Goal: Check status

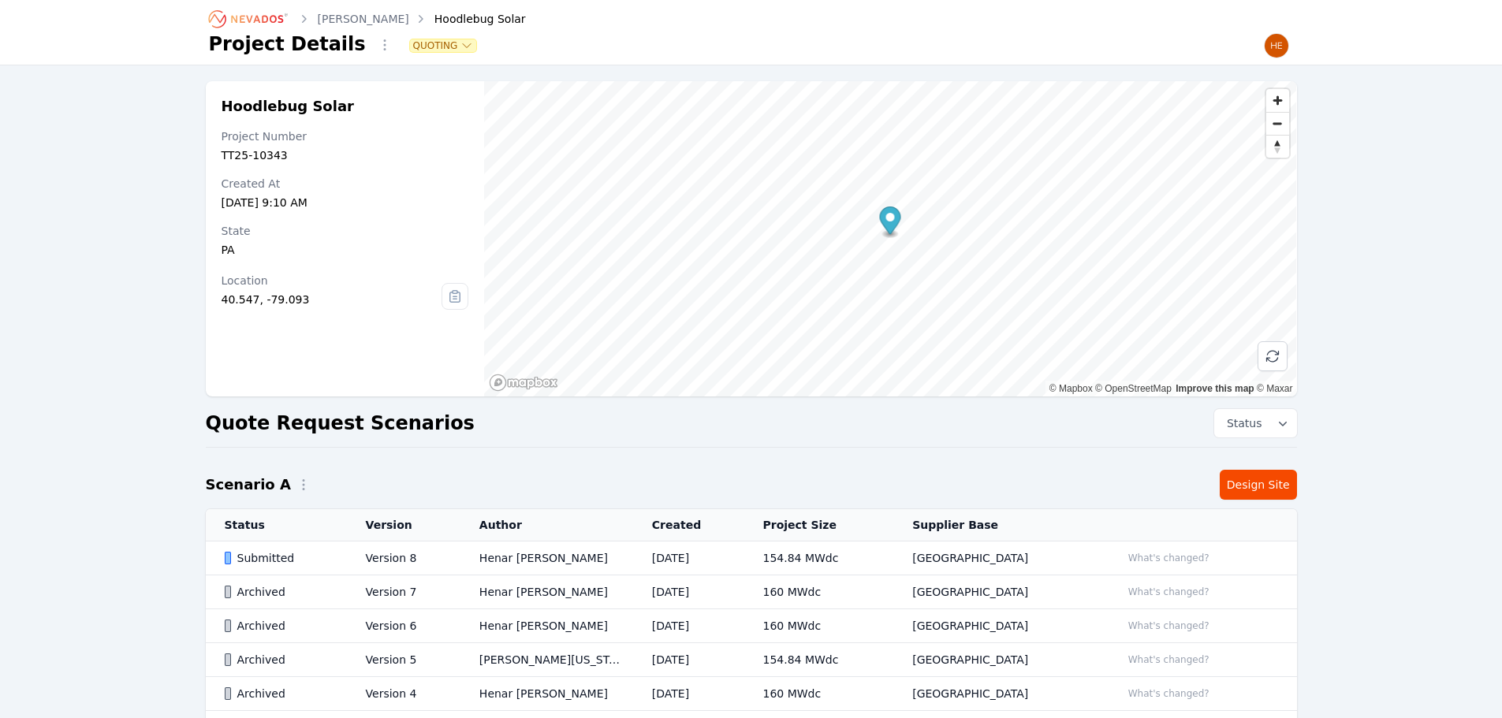
click at [278, 14] on icon "Breadcrumb" at bounding box center [249, 18] width 87 height 25
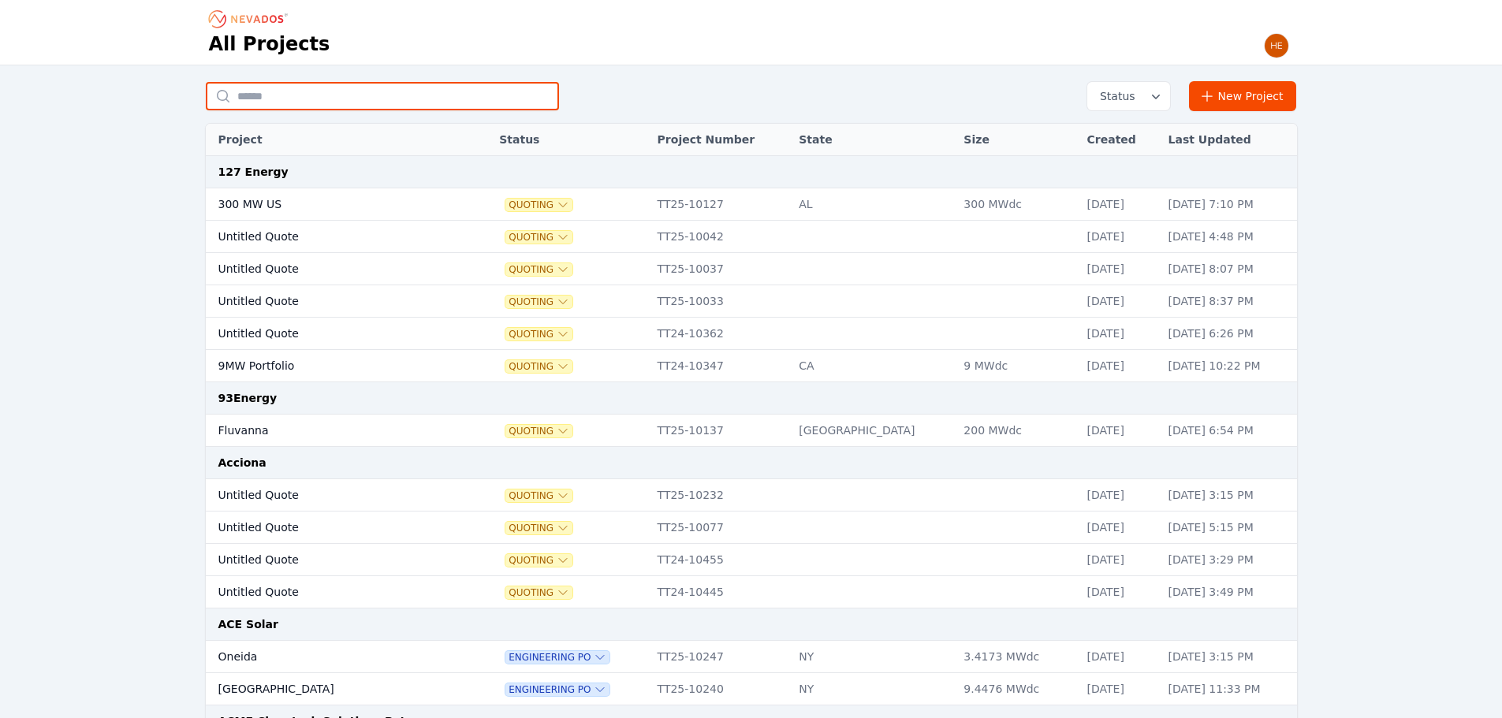
click at [303, 99] on input "text" at bounding box center [382, 96] width 353 height 28
type input "********"
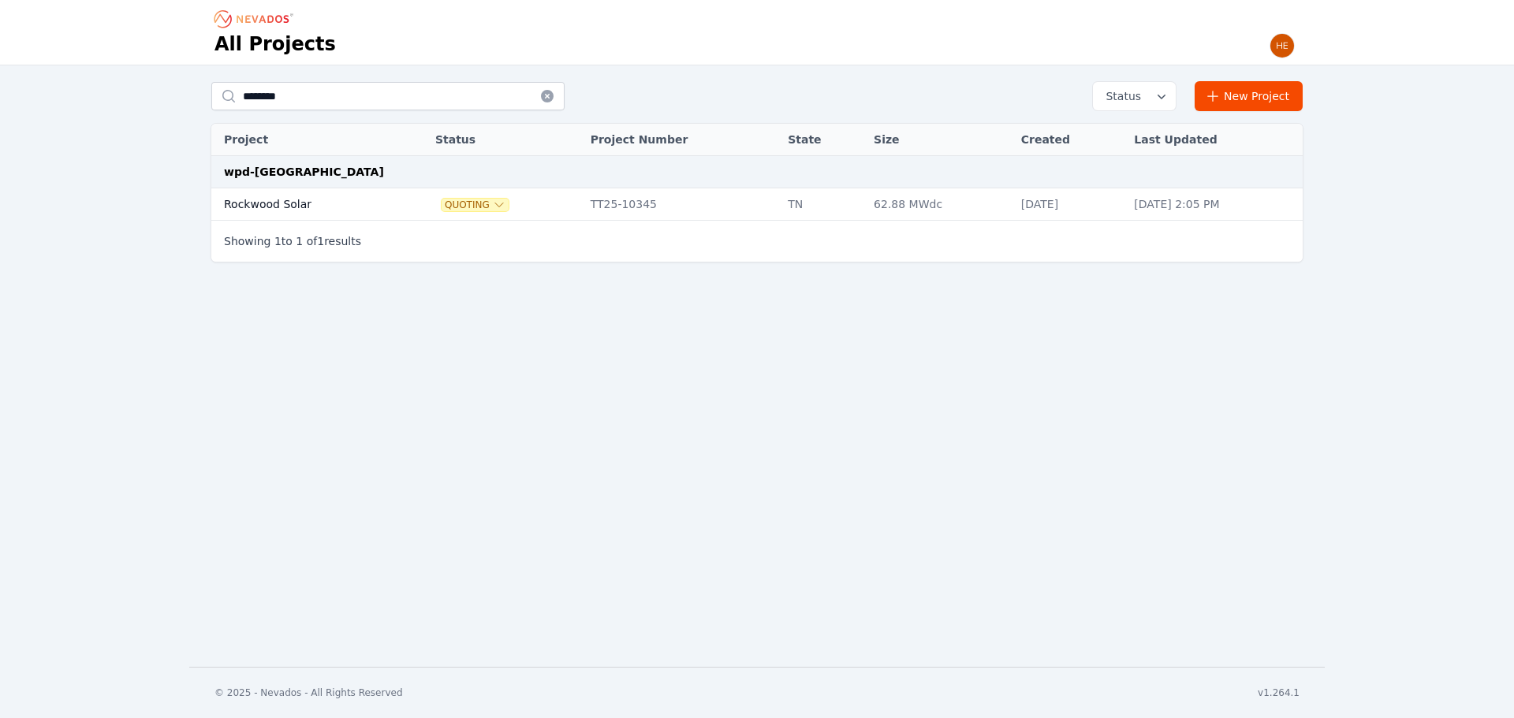
click at [274, 207] on td "Rockwood Solar" at bounding box center [305, 204] width 188 height 32
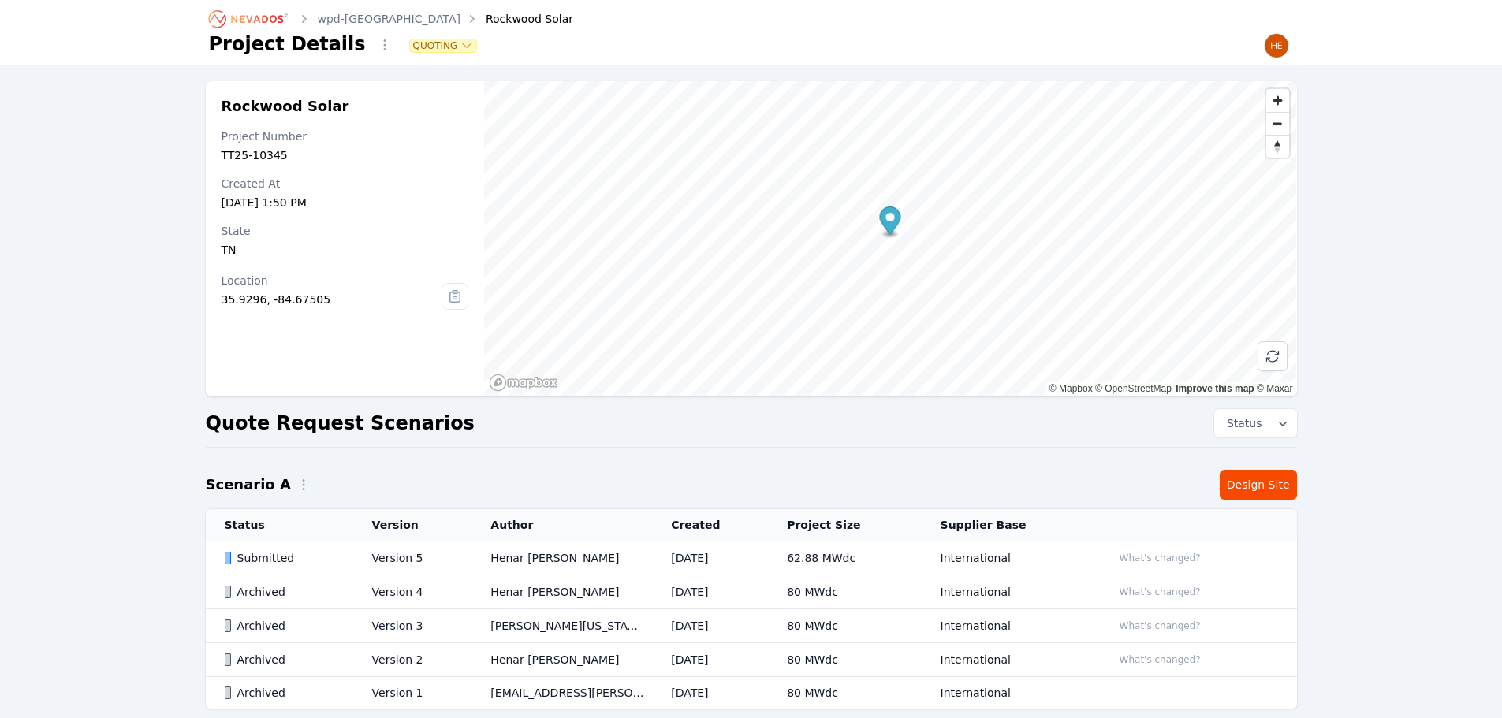
click at [254, 550] on div "Submitted" at bounding box center [285, 558] width 121 height 16
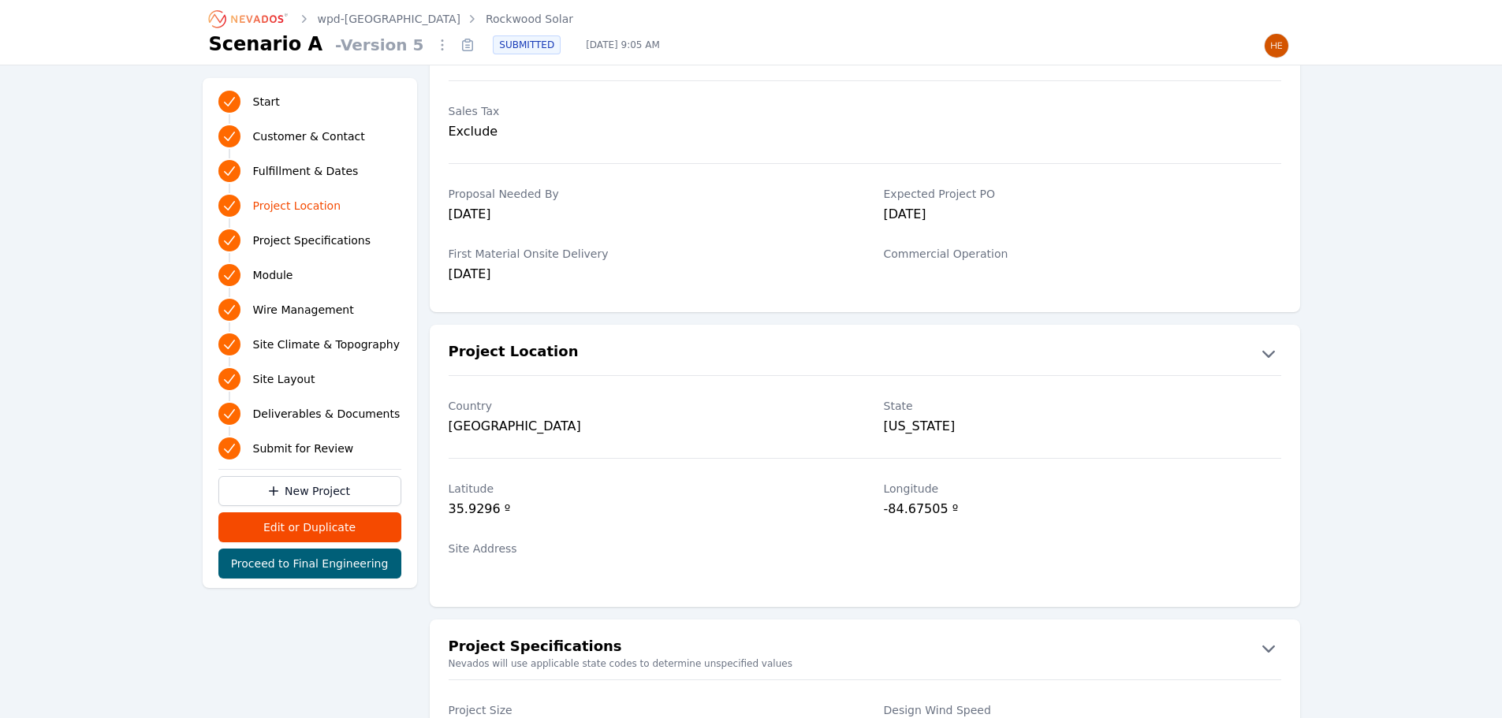
scroll to position [710, 0]
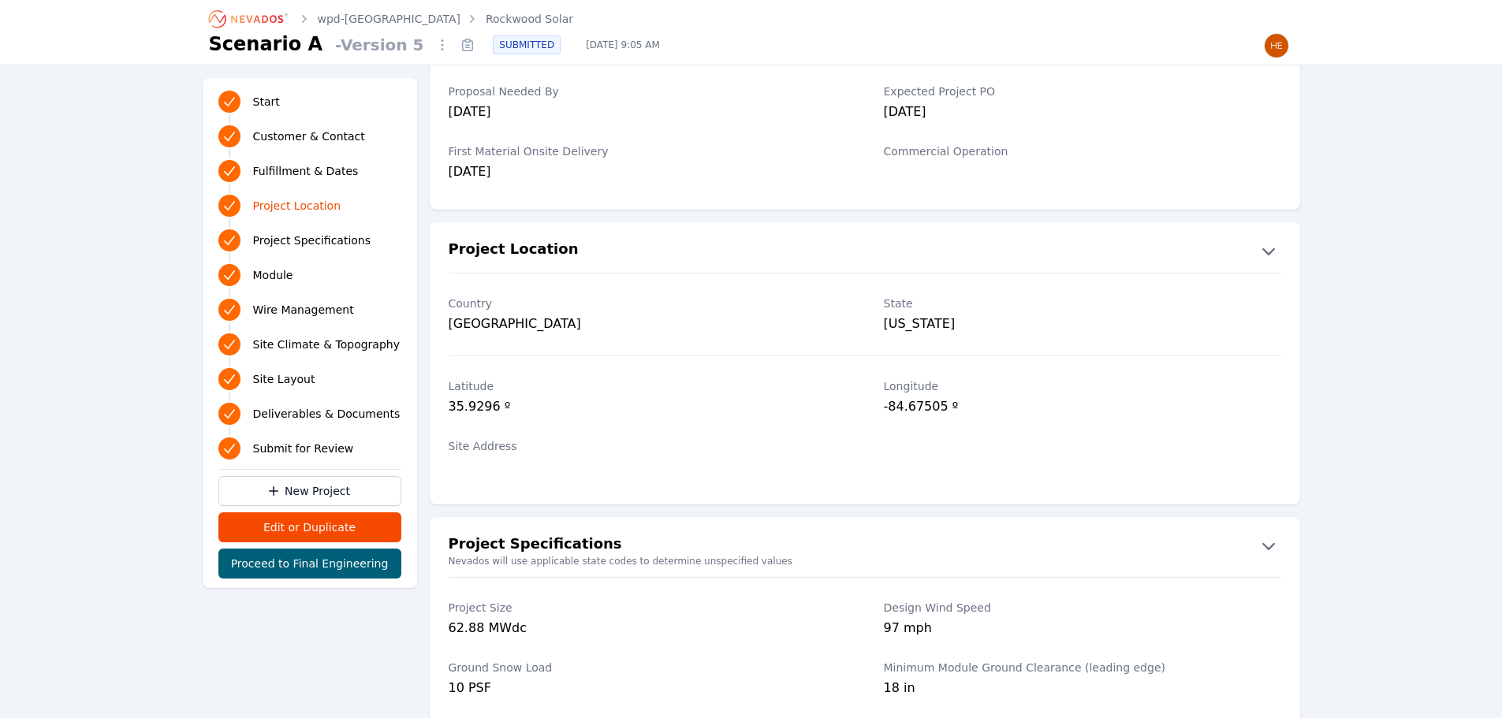
click at [263, 16] on icon "Breadcrumb" at bounding box center [257, 19] width 52 height 8
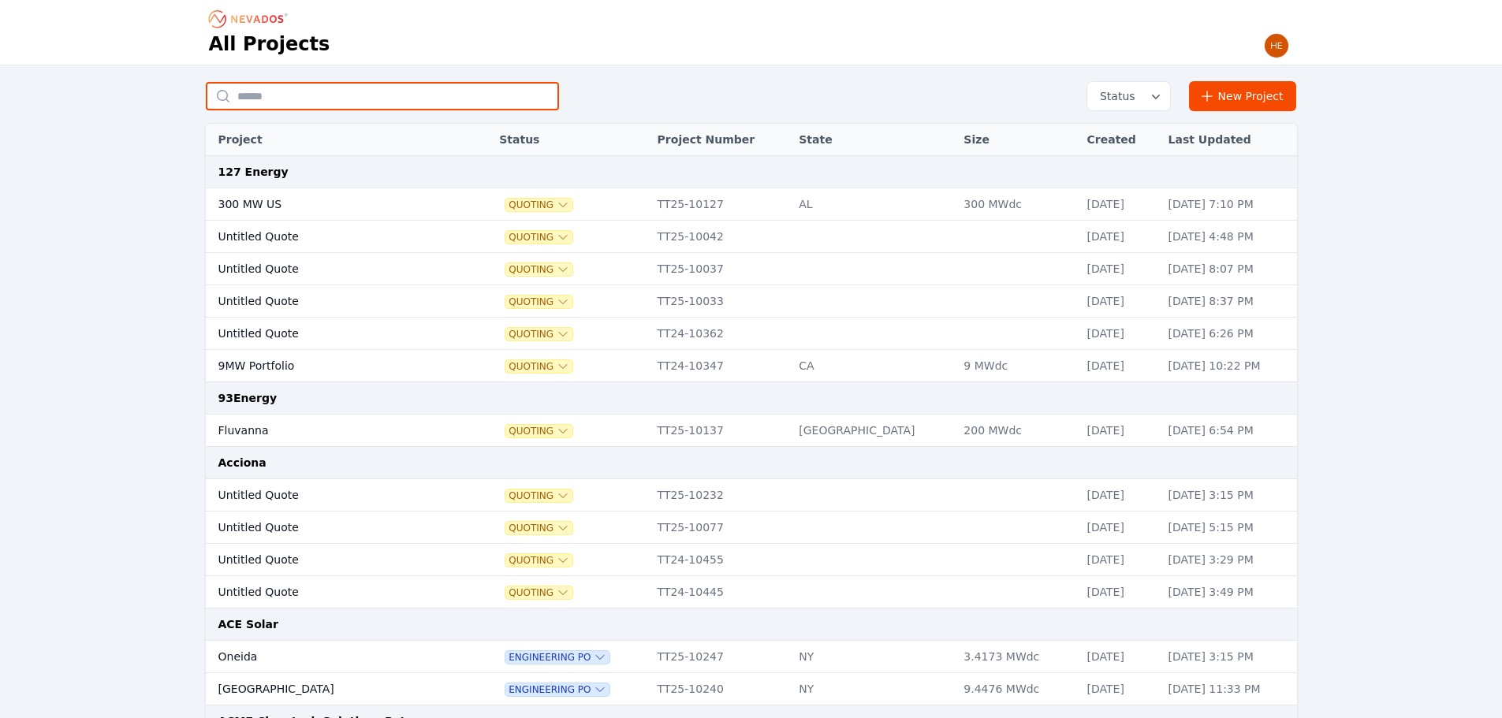
click at [315, 94] on input "text" at bounding box center [382, 96] width 353 height 28
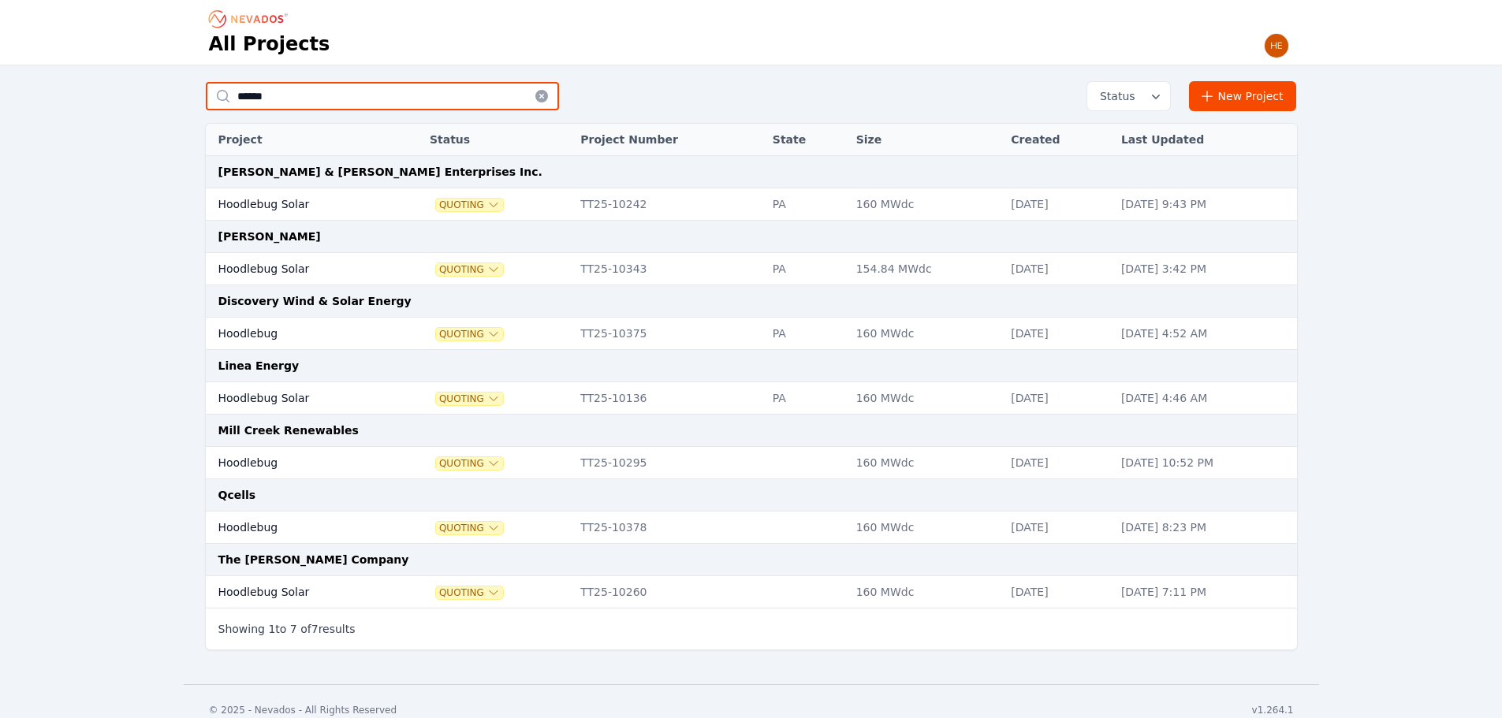
type input "******"
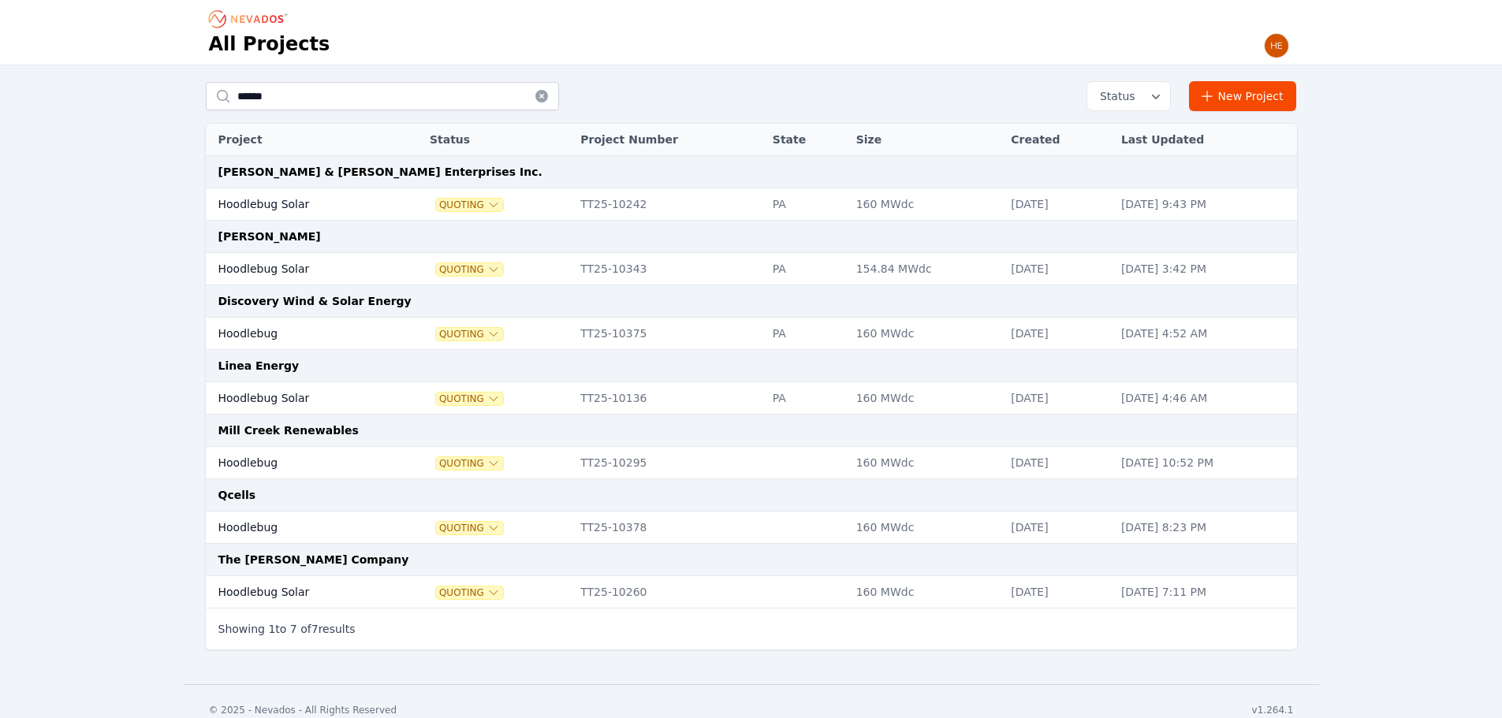
click at [286, 263] on td "Hoodlebug Solar" at bounding box center [301, 269] width 190 height 32
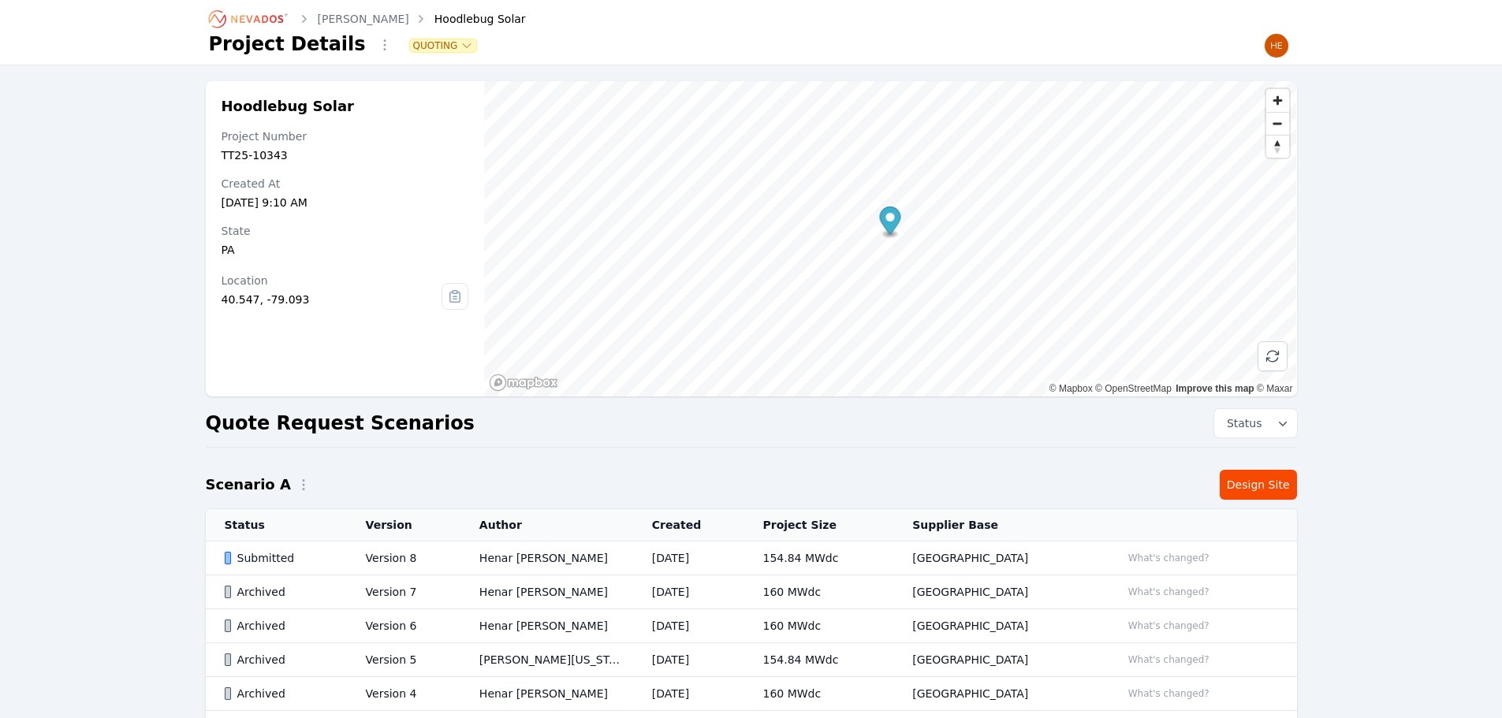
click at [261, 553] on div "Submitted" at bounding box center [282, 558] width 114 height 16
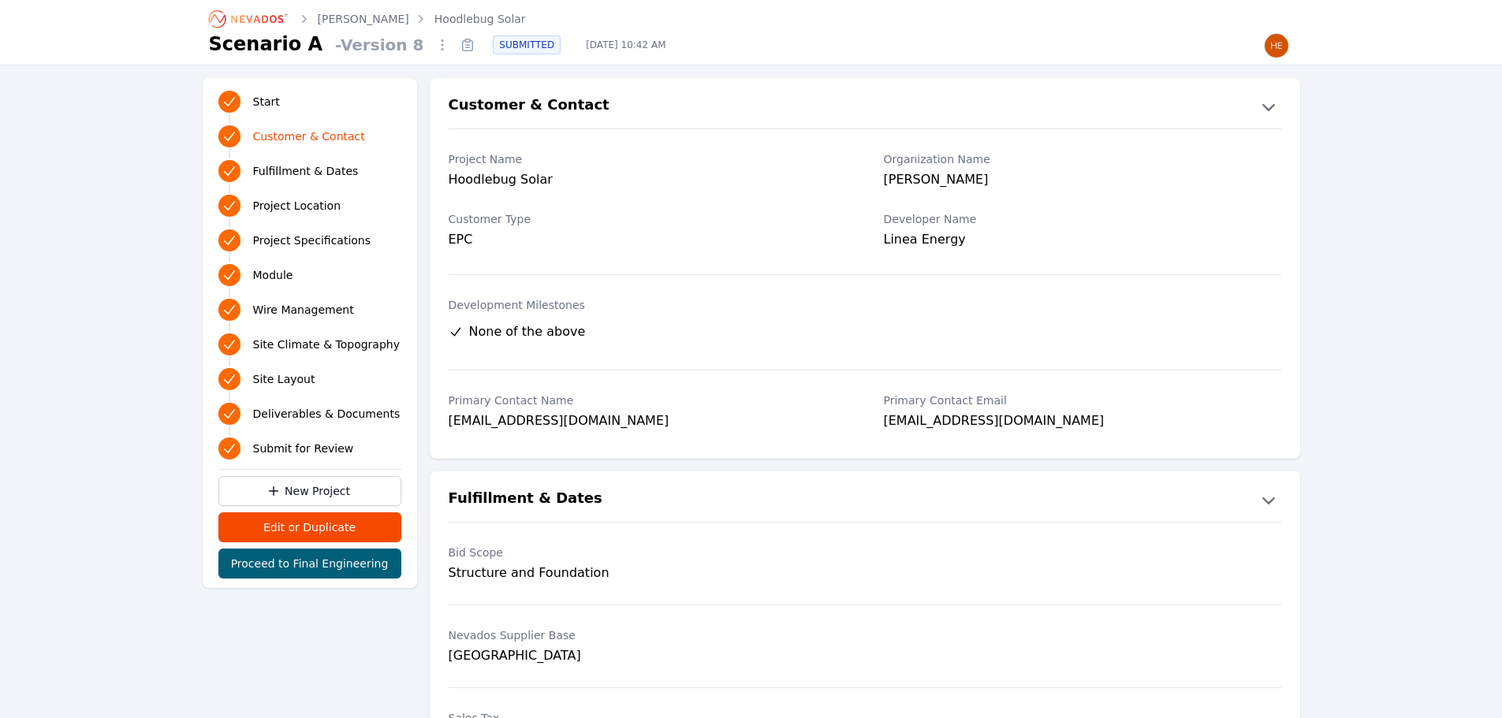
click at [455, 44] on icon at bounding box center [467, 44] width 25 height 25
